Goal: Find specific page/section: Find specific page/section

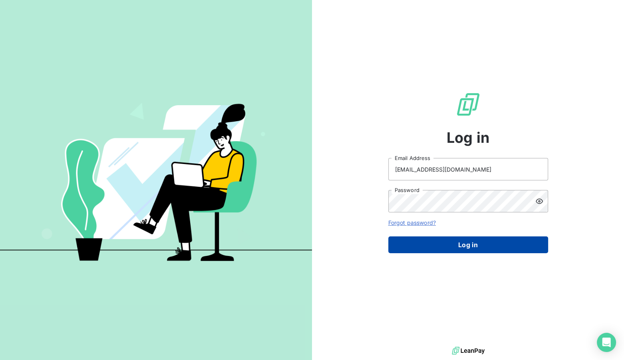
click at [443, 247] on button "Log in" at bounding box center [468, 244] width 160 height 17
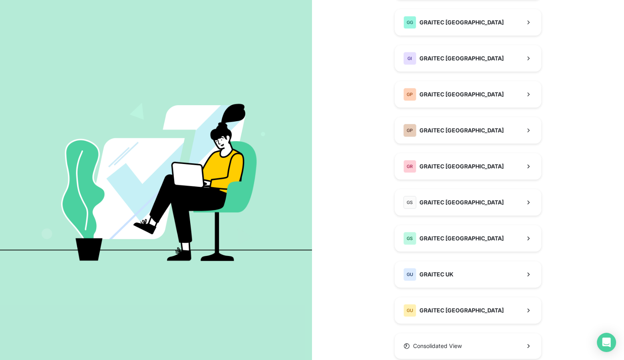
scroll to position [184, 0]
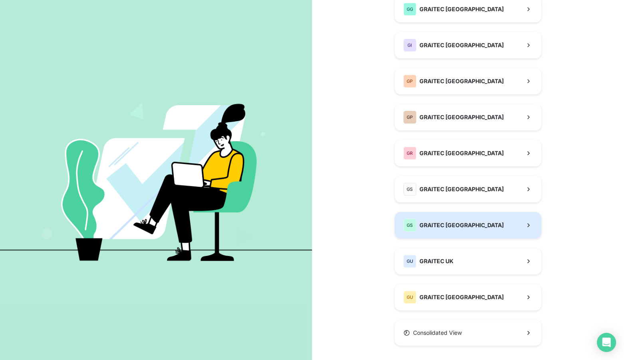
click at [465, 222] on button "GS GRAITEC [GEOGRAPHIC_DATA]" at bounding box center [468, 225] width 147 height 26
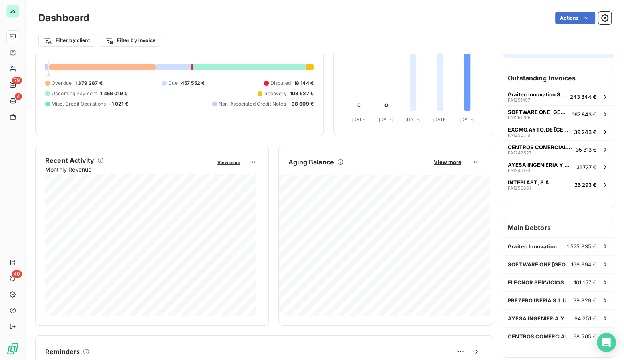
scroll to position [86, 0]
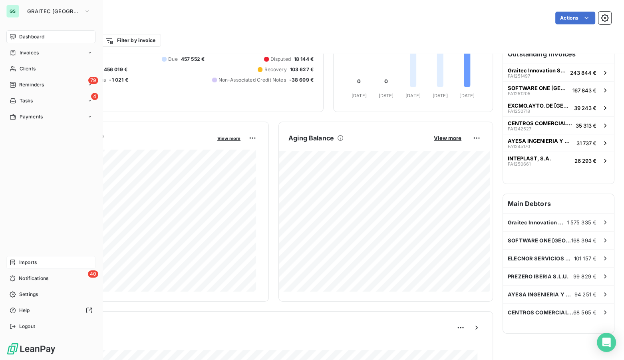
click at [21, 265] on span "Imports" at bounding box center [28, 262] width 18 height 7
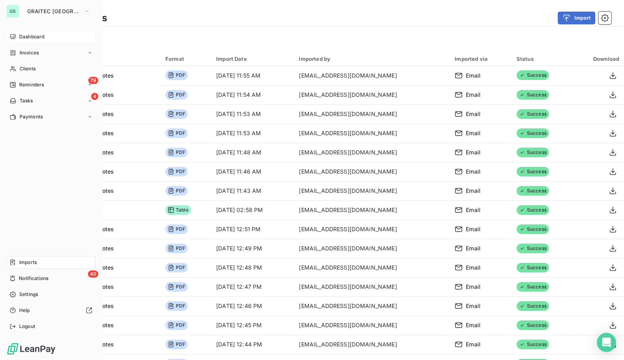
click at [34, 36] on span "Dashboard" at bounding box center [31, 36] width 25 height 7
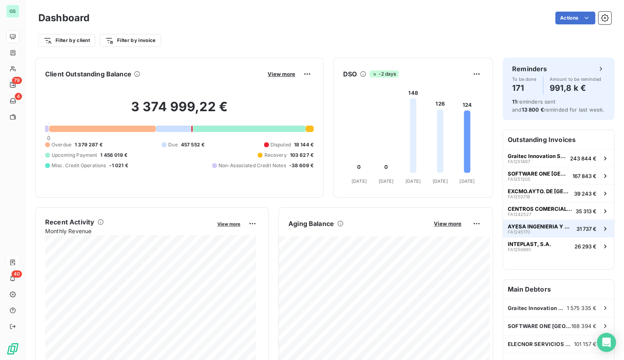
click at [536, 225] on span "AYESA INGENIERIA Y ARQUITECTURA S.A." at bounding box center [541, 226] width 66 height 6
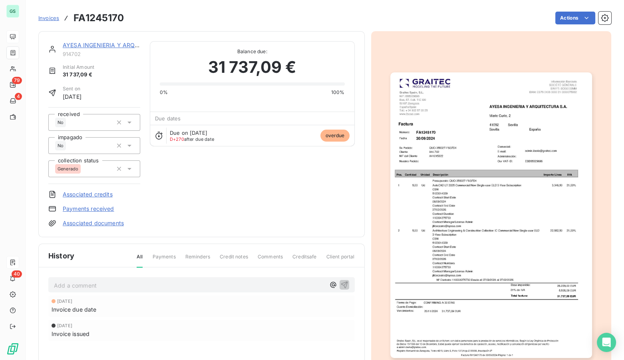
click at [121, 43] on link "AYESA INGENIERIA Y ARQUITECTURA S.A." at bounding box center [121, 45] width 117 height 7
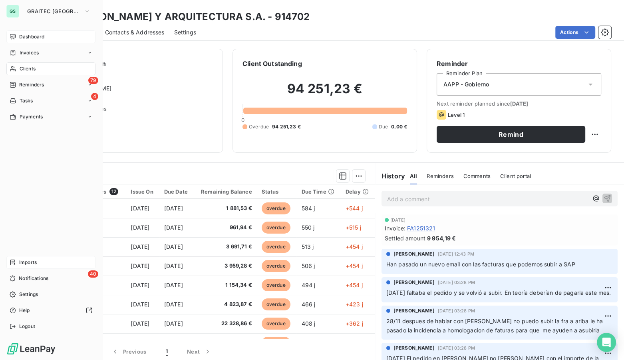
click at [33, 65] on span "Clients" at bounding box center [28, 68] width 16 height 7
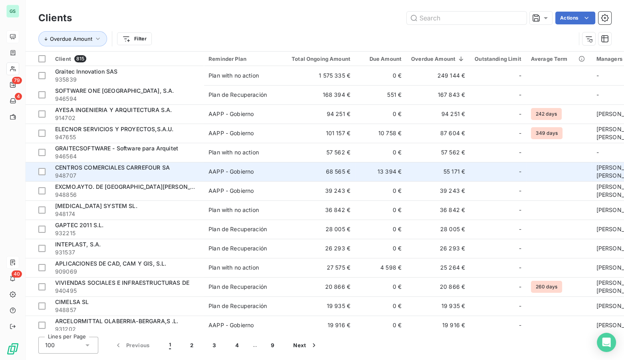
click at [390, 169] on td "13 394 €" at bounding box center [380, 171] width 51 height 19
